Goal: Task Accomplishment & Management: Manage account settings

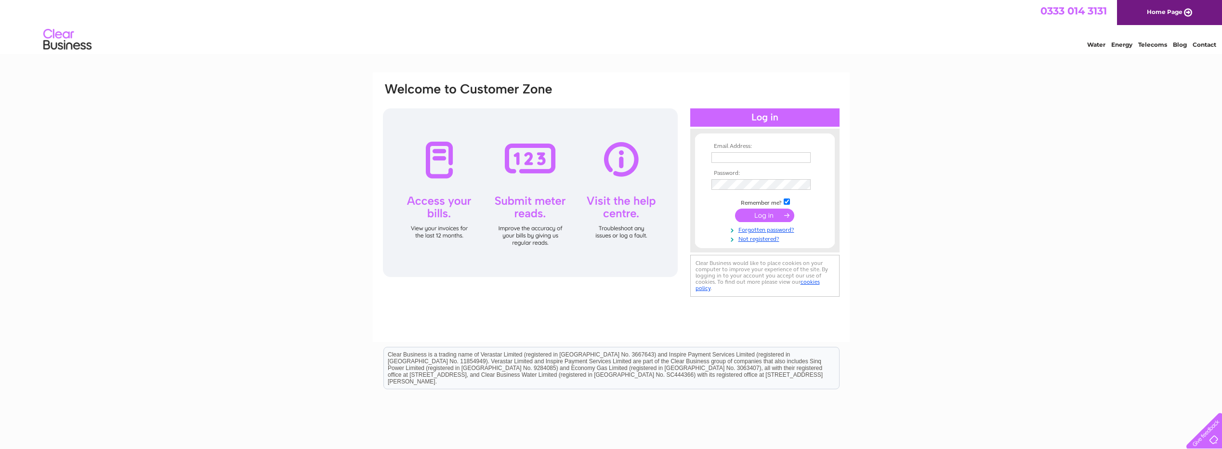
click at [737, 159] on input "text" at bounding box center [760, 157] width 99 height 11
paste input "enquiries@sunnyfields.net"
type input "enquiries@sunnyfields.net"
click at [754, 214] on input "submit" at bounding box center [764, 215] width 59 height 13
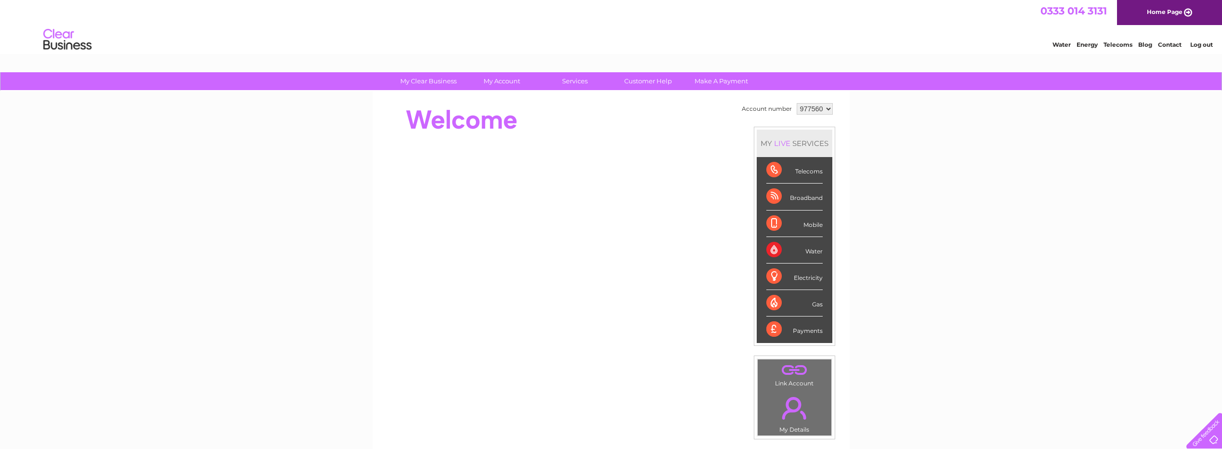
click at [820, 107] on select "977560 992500" at bounding box center [814, 109] width 36 height 12
click at [858, 116] on div "My Clear Business Login Details My Details My Preferences Link Account My Accou…" at bounding box center [611, 342] width 1222 height 541
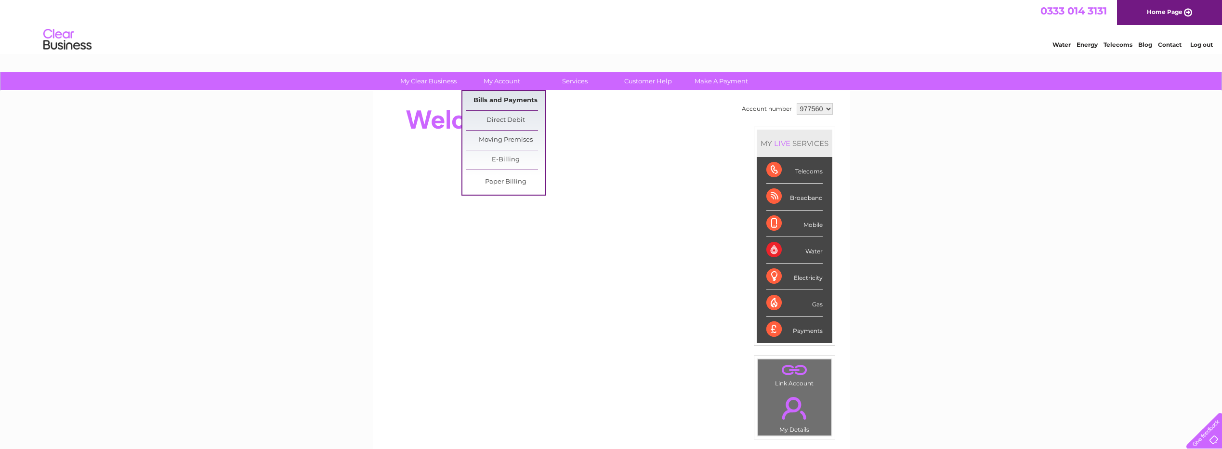
click at [496, 103] on link "Bills and Payments" at bounding box center [505, 100] width 79 height 19
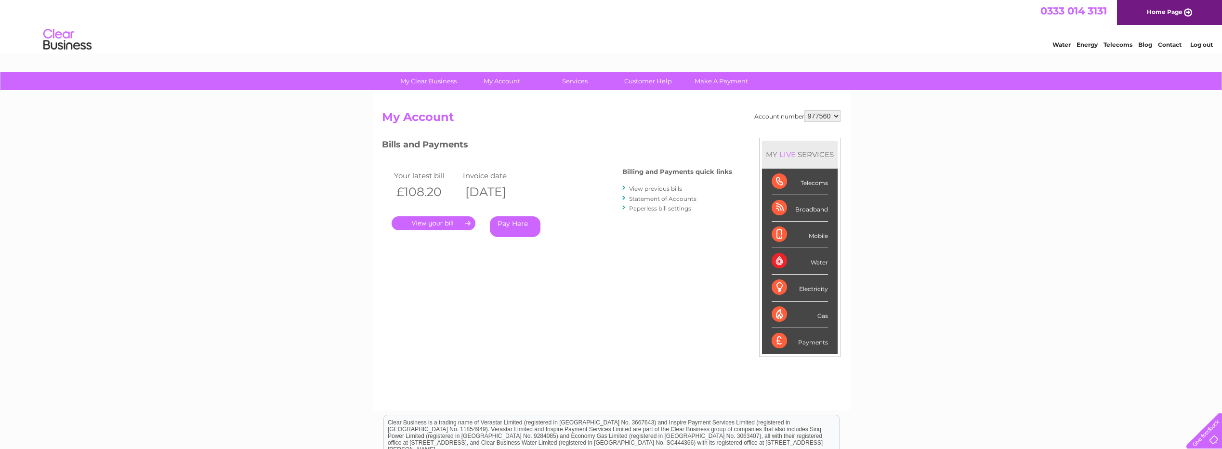
click at [447, 219] on link "." at bounding box center [433, 223] width 84 height 14
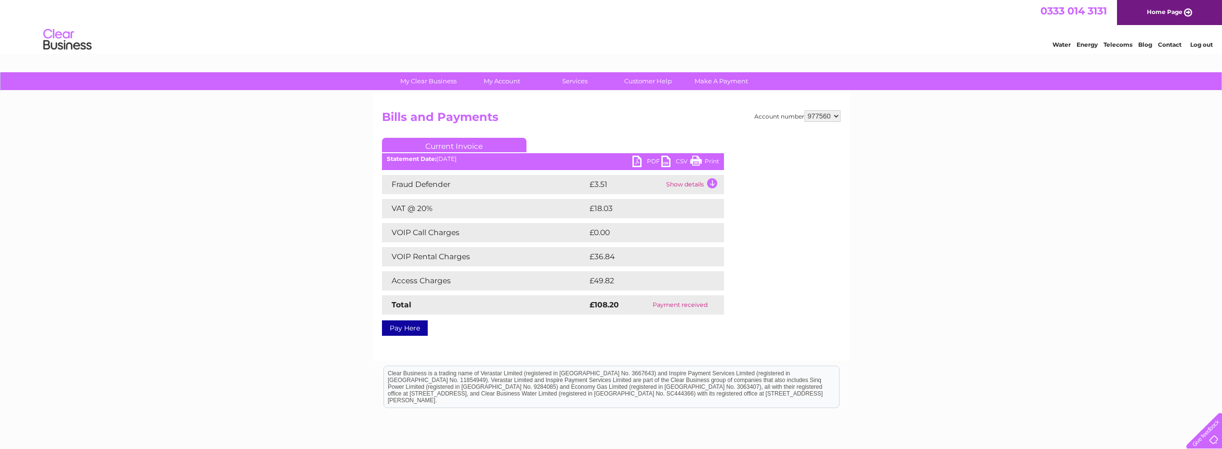
click at [636, 159] on link "PDF" at bounding box center [646, 163] width 29 height 14
